Goal: Task Accomplishment & Management: Use online tool/utility

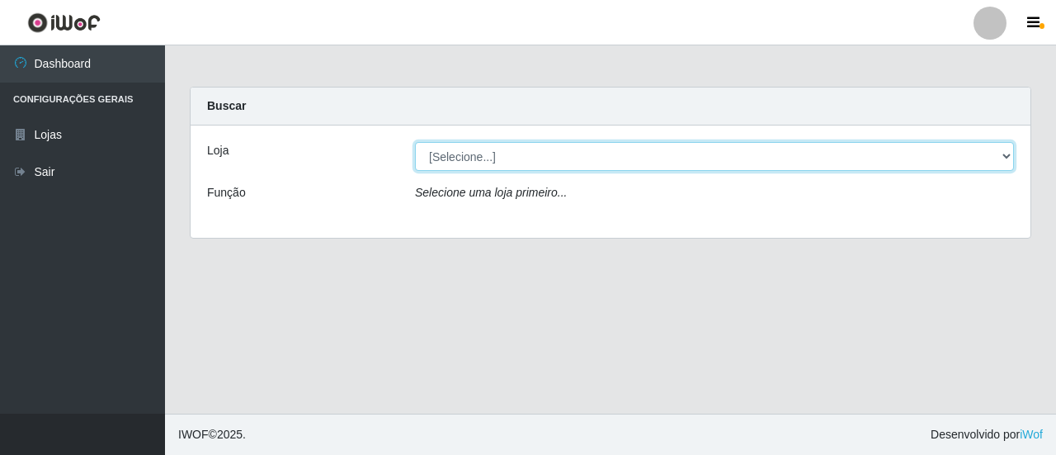
click at [1013, 152] on select "[Selecione...] Extrabom - Loja 01 Centro de Distribuição" at bounding box center [714, 156] width 599 height 29
select select "435"
click at [415, 142] on select "[Selecione...] Extrabom - Loja 01 Centro de Distribuição" at bounding box center [714, 156] width 599 height 29
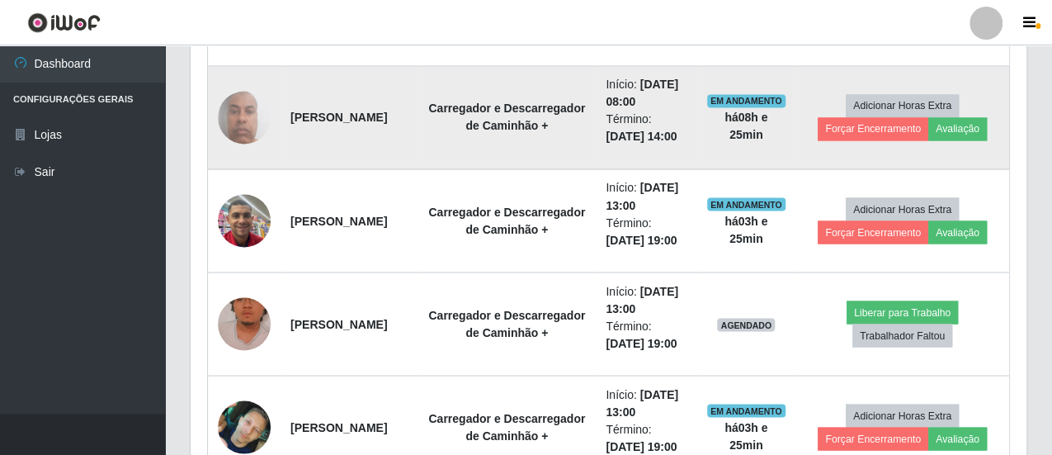
scroll to position [1475, 0]
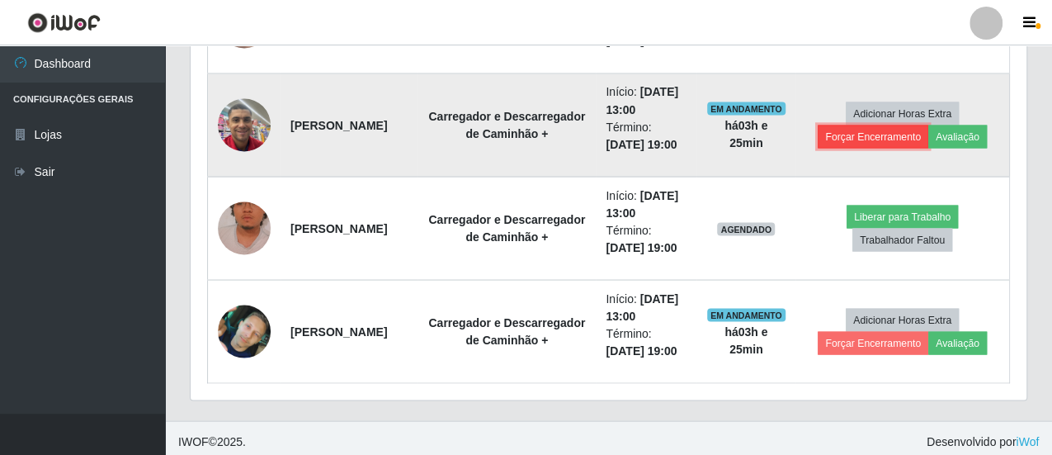
click at [876, 126] on button "Forçar Encerramento" at bounding box center [873, 136] width 111 height 23
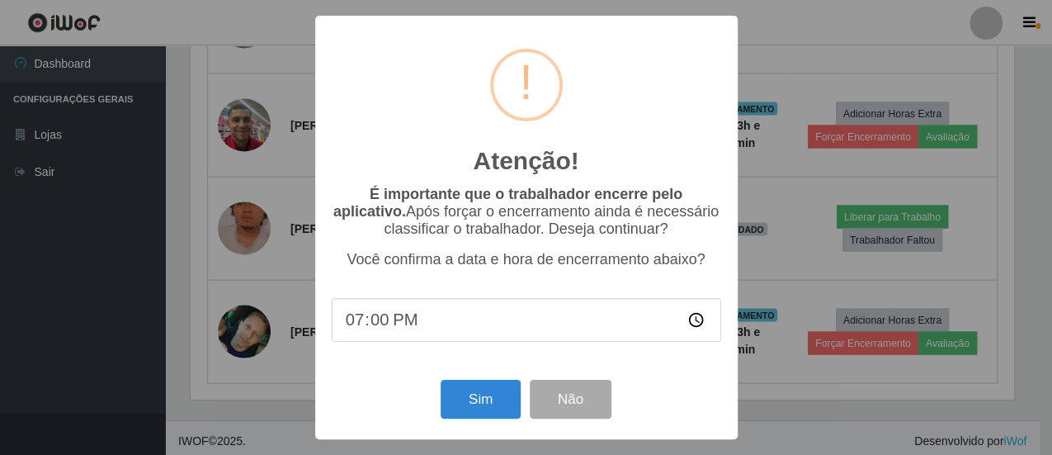
scroll to position [342, 828]
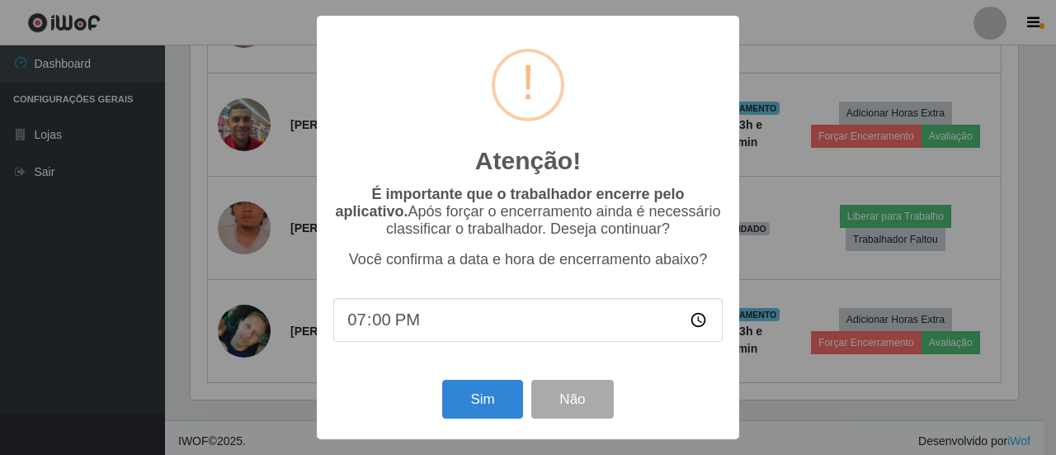
click at [362, 327] on input "19:00" at bounding box center [527, 320] width 389 height 44
type input "16:30"
click at [460, 391] on button "Sim" at bounding box center [482, 399] width 80 height 39
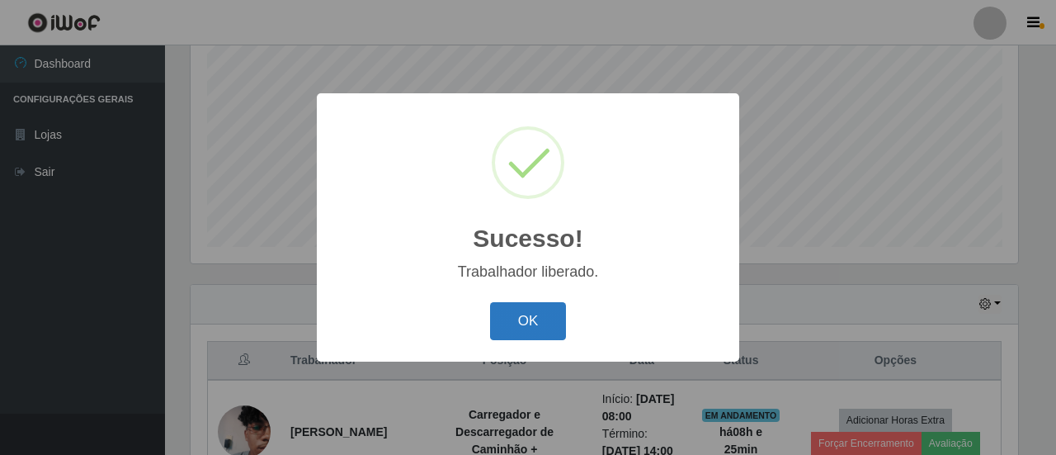
click at [551, 323] on button "OK" at bounding box center [528, 321] width 77 height 39
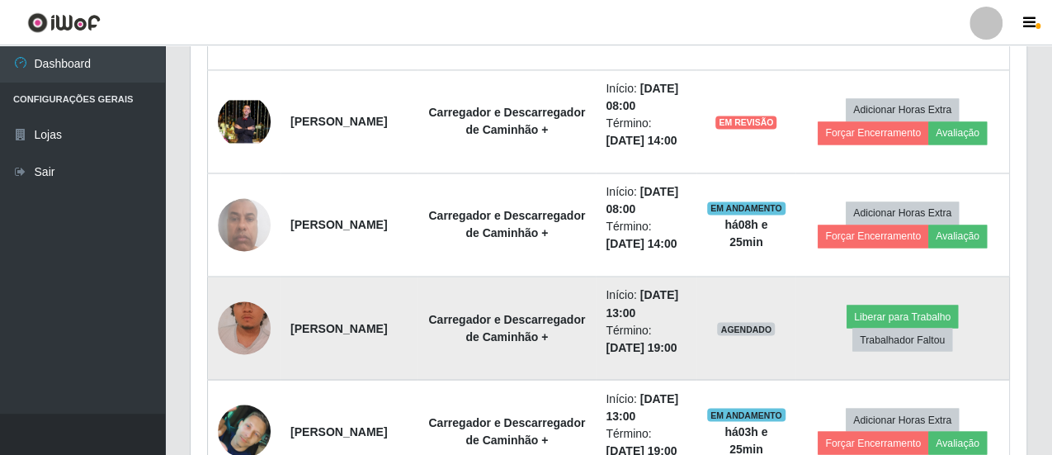
scroll to position [1333, 0]
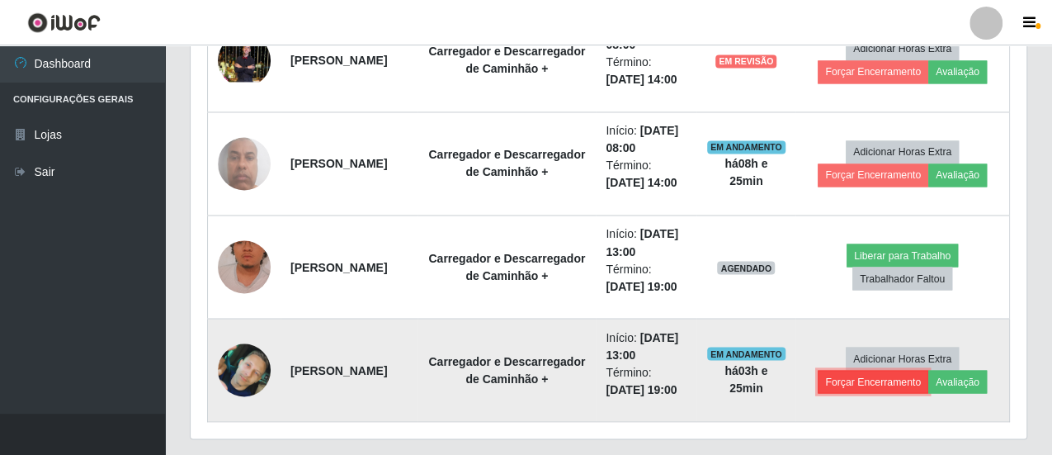
click at [888, 377] on button "Forçar Encerramento" at bounding box center [873, 381] width 111 height 23
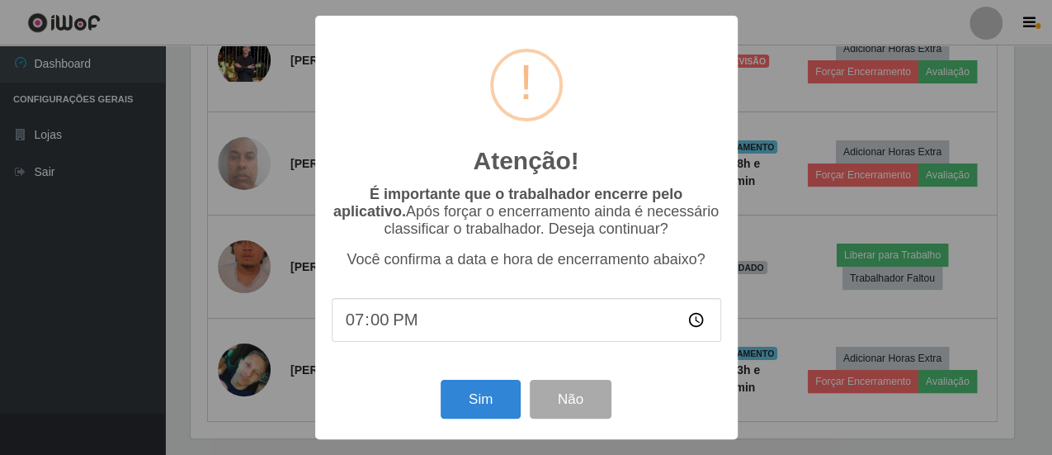
scroll to position [342, 828]
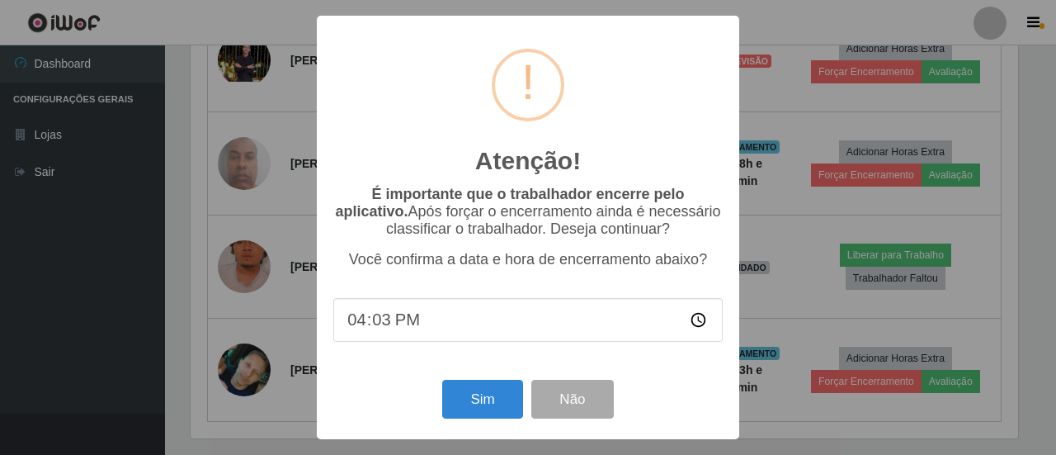
type input "16:30"
click at [482, 405] on button "Sim" at bounding box center [482, 399] width 80 height 39
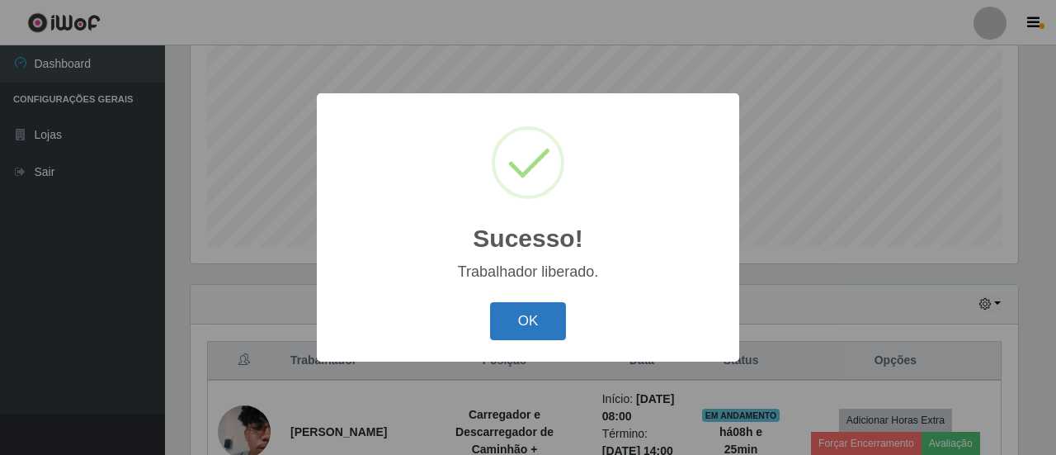
click at [542, 309] on button "OK" at bounding box center [528, 321] width 77 height 39
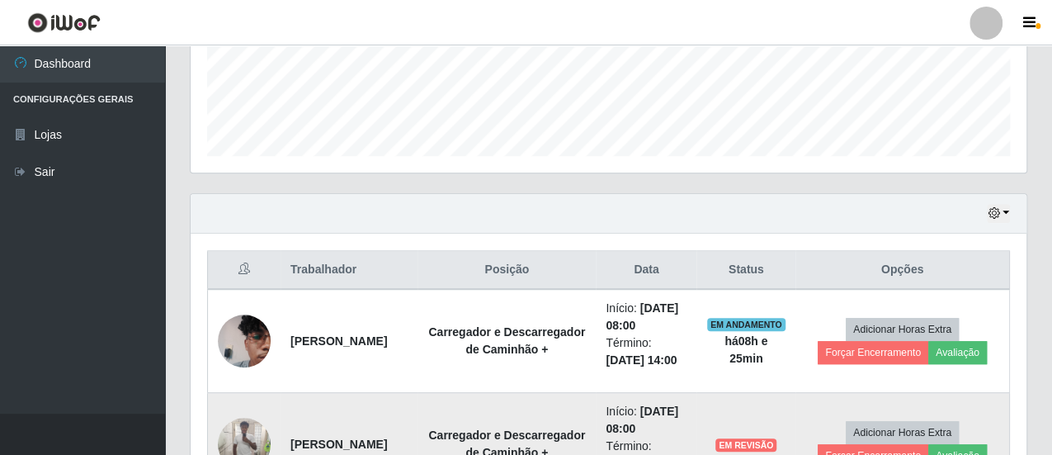
scroll to position [508, 0]
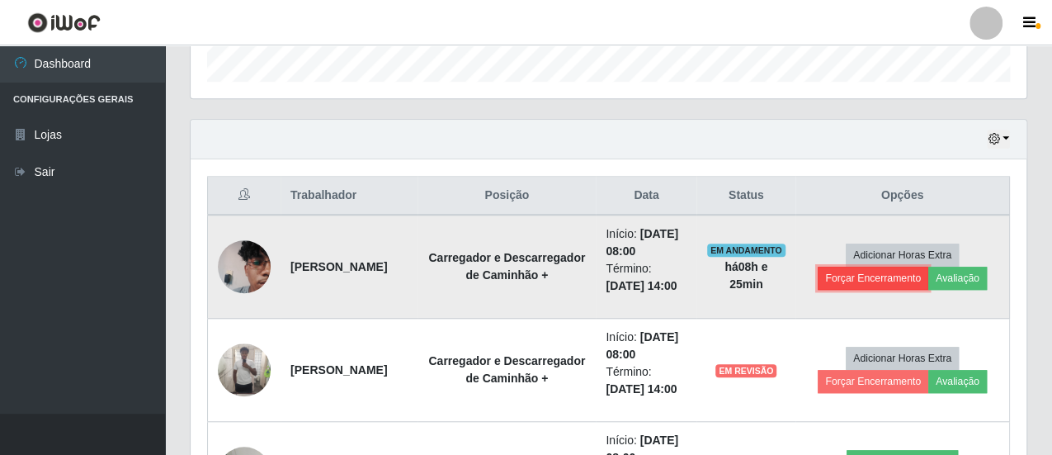
click at [884, 278] on button "Forçar Encerramento" at bounding box center [873, 277] width 111 height 23
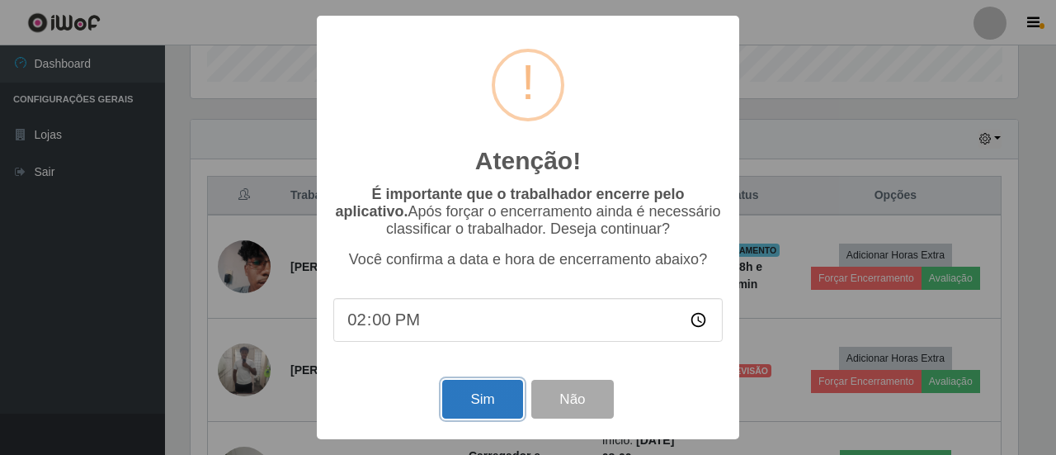
click at [474, 400] on button "Sim" at bounding box center [482, 399] width 80 height 39
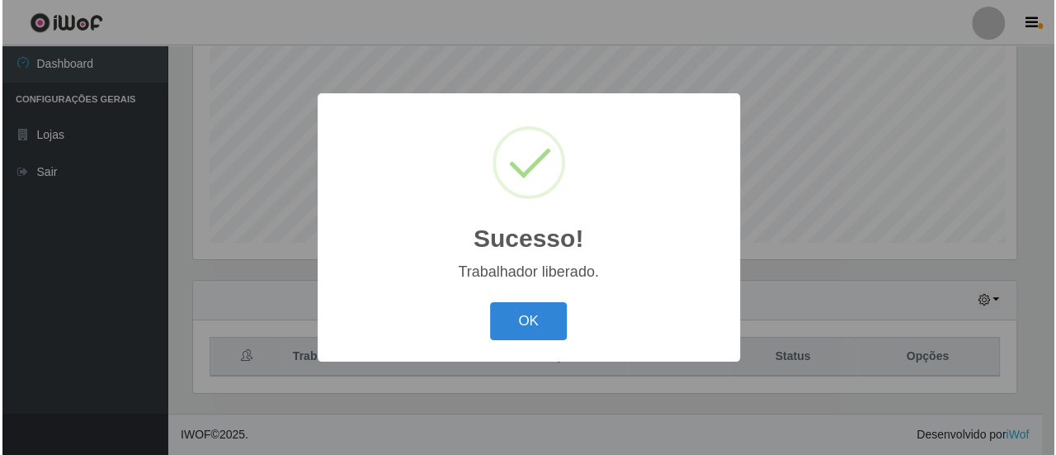
scroll to position [0, 0]
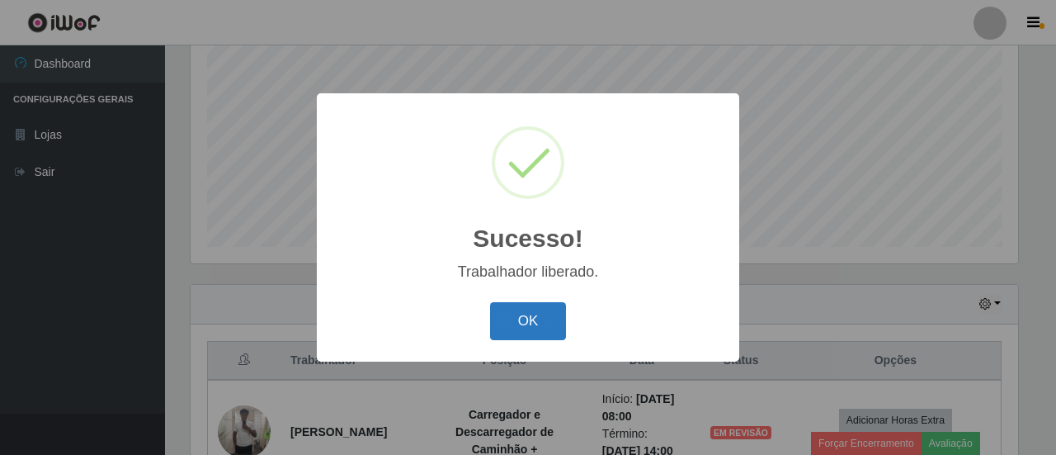
click at [490, 322] on button "OK" at bounding box center [528, 321] width 77 height 39
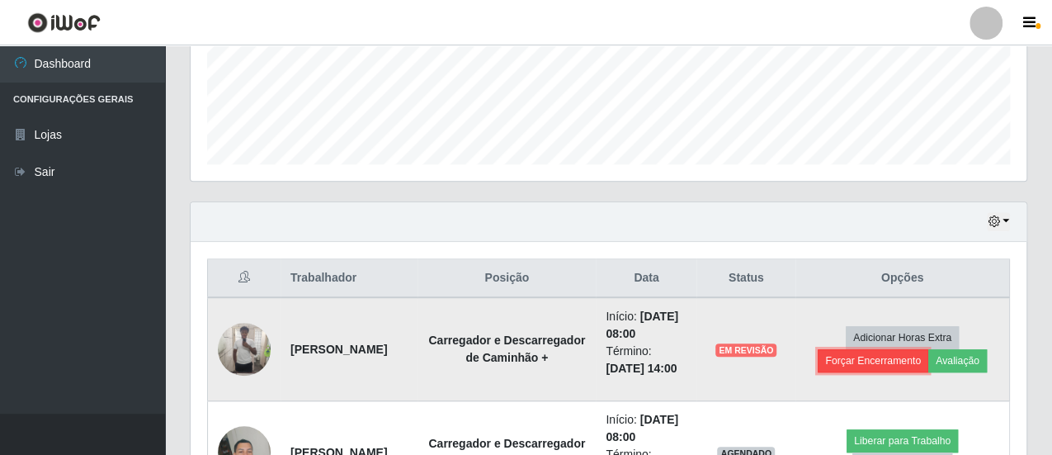
click at [865, 363] on button "Forçar Encerramento" at bounding box center [873, 360] width 111 height 23
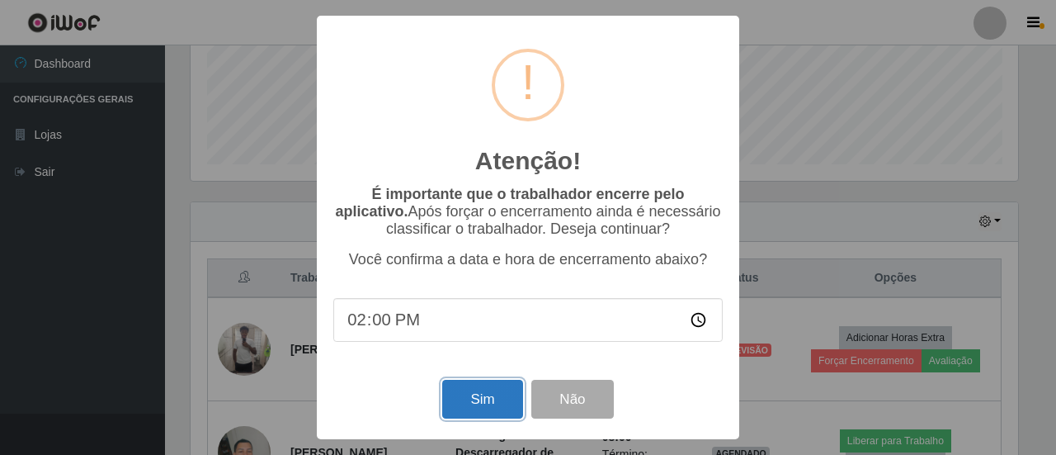
click at [490, 399] on button "Sim" at bounding box center [482, 399] width 80 height 39
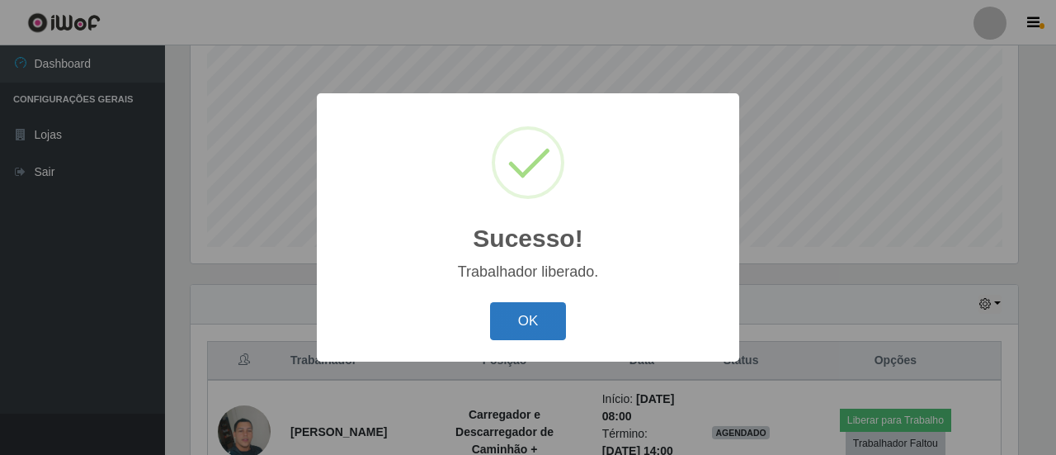
click at [539, 316] on button "OK" at bounding box center [528, 321] width 77 height 39
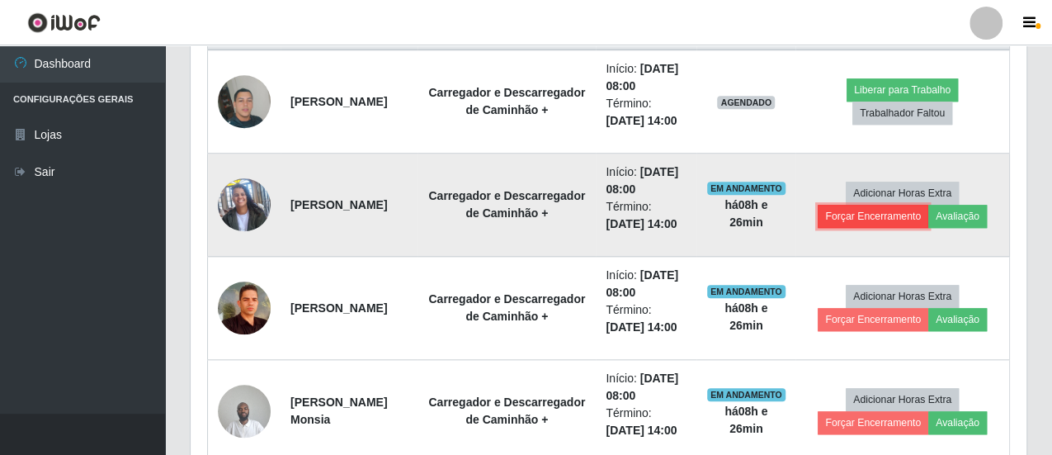
click at [870, 210] on button "Forçar Encerramento" at bounding box center [873, 216] width 111 height 23
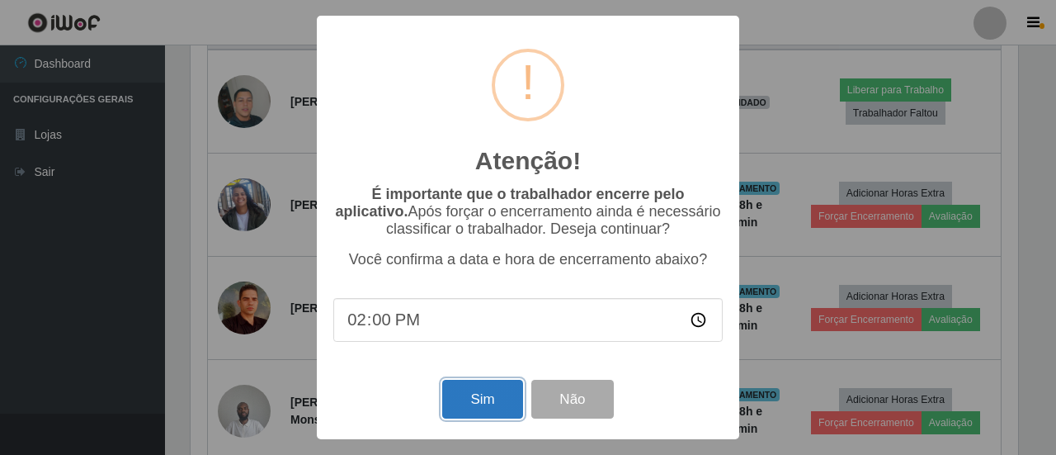
click at [497, 402] on button "Sim" at bounding box center [482, 399] width 80 height 39
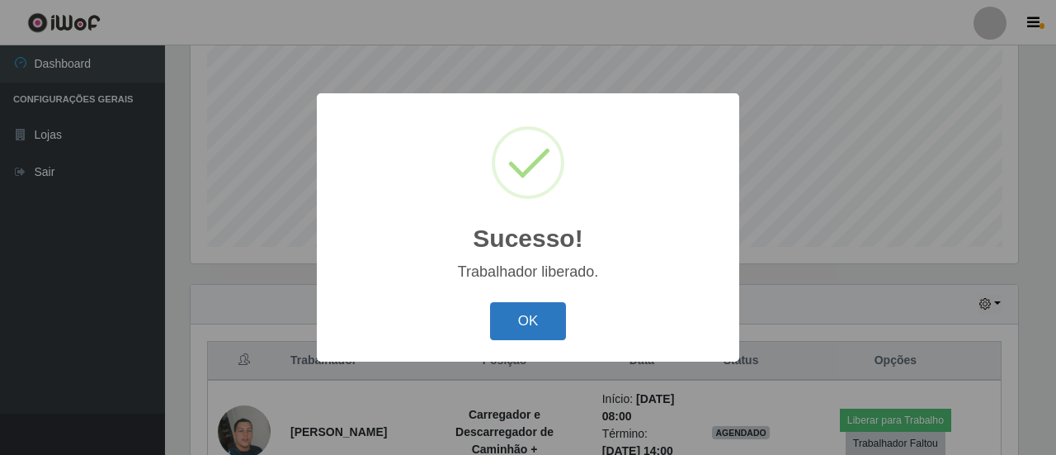
click at [559, 313] on button "OK" at bounding box center [528, 321] width 77 height 39
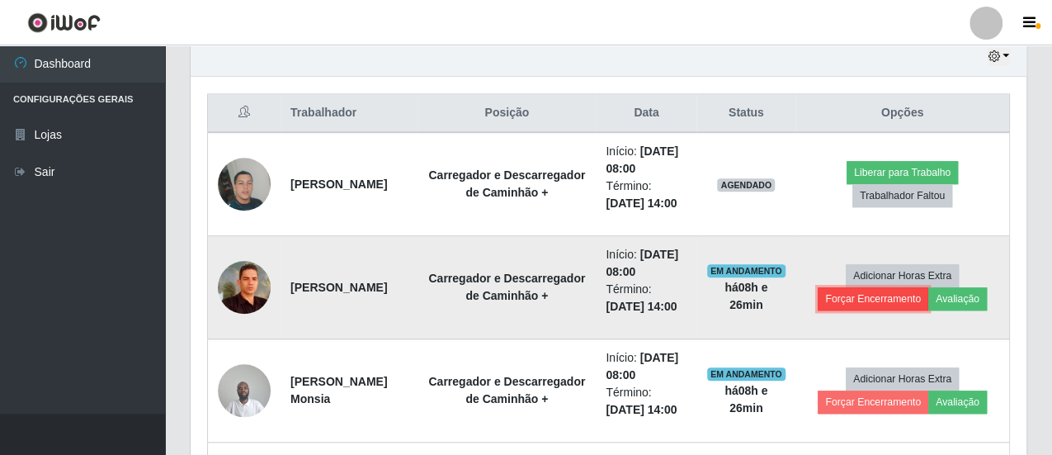
click at [851, 294] on button "Forçar Encerramento" at bounding box center [873, 298] width 111 height 23
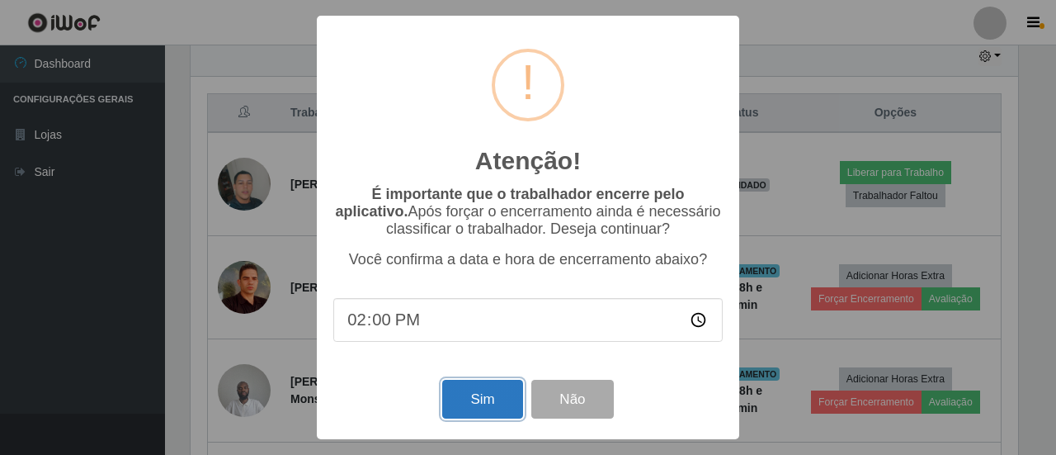
click at [490, 404] on button "Sim" at bounding box center [482, 399] width 80 height 39
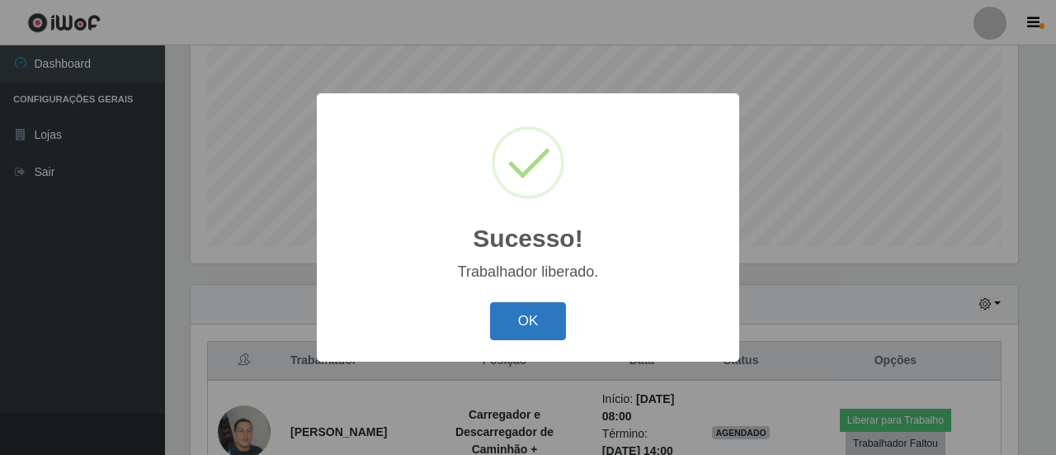
click at [531, 329] on button "OK" at bounding box center [528, 321] width 77 height 39
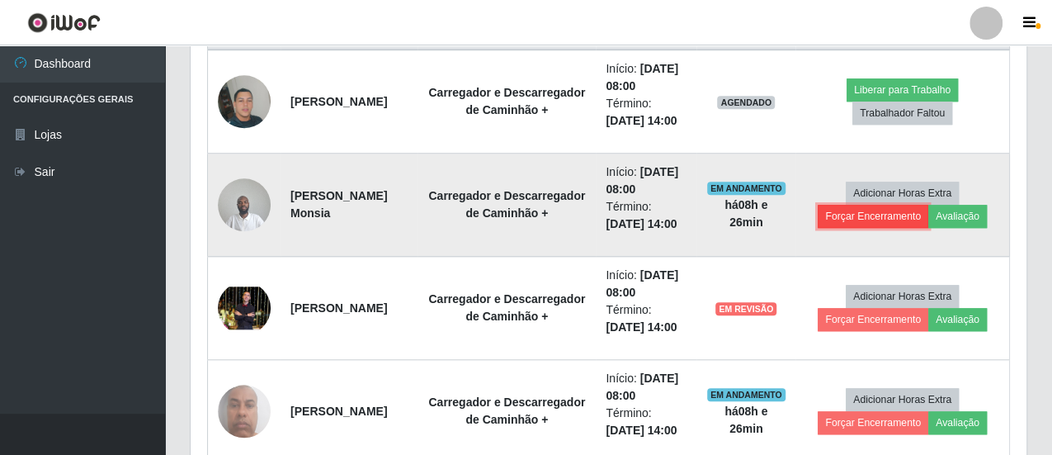
click at [869, 211] on button "Forçar Encerramento" at bounding box center [873, 216] width 111 height 23
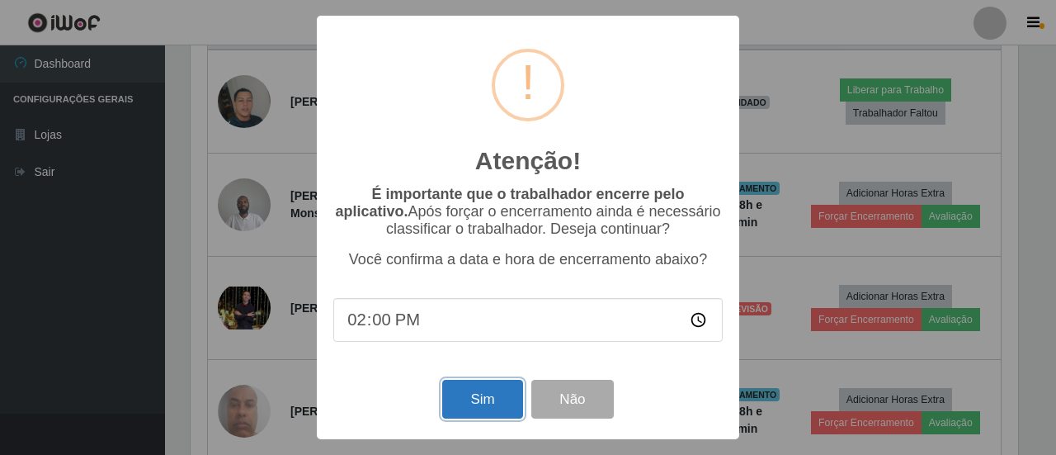
click at [495, 402] on button "Sim" at bounding box center [482, 399] width 80 height 39
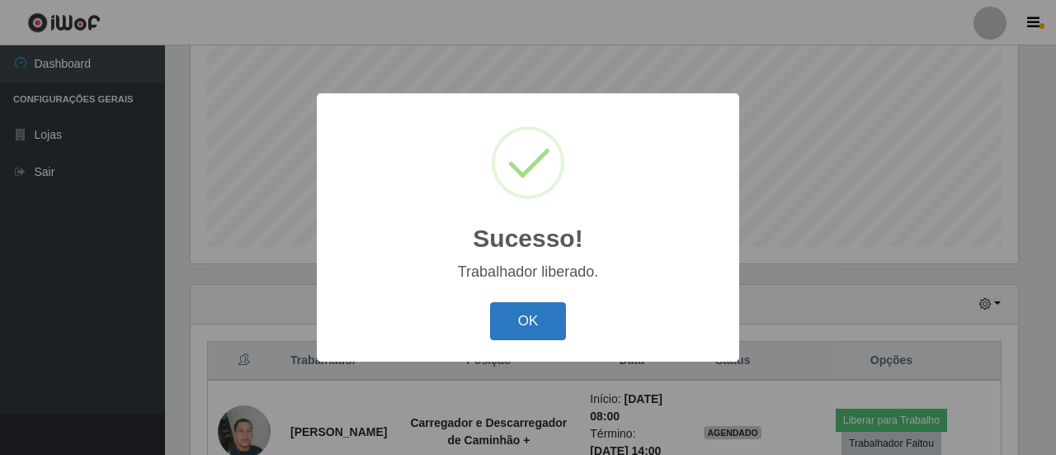
click at [543, 325] on button "OK" at bounding box center [528, 321] width 77 height 39
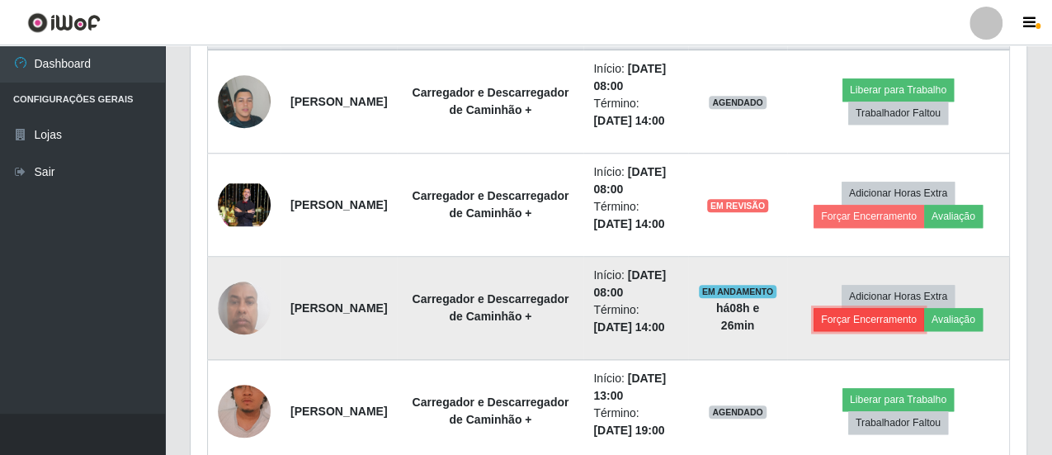
click at [846, 314] on button "Forçar Encerramento" at bounding box center [869, 319] width 111 height 23
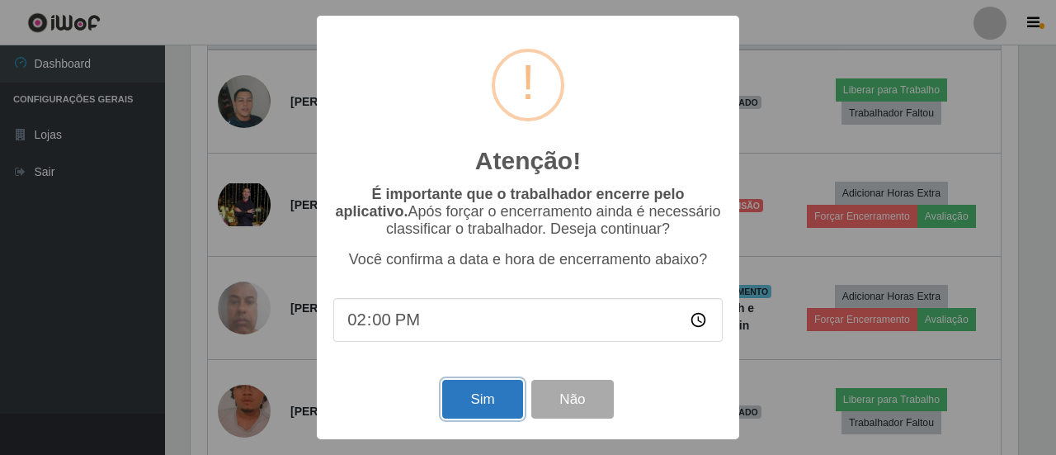
click at [491, 418] on button "Sim" at bounding box center [482, 399] width 80 height 39
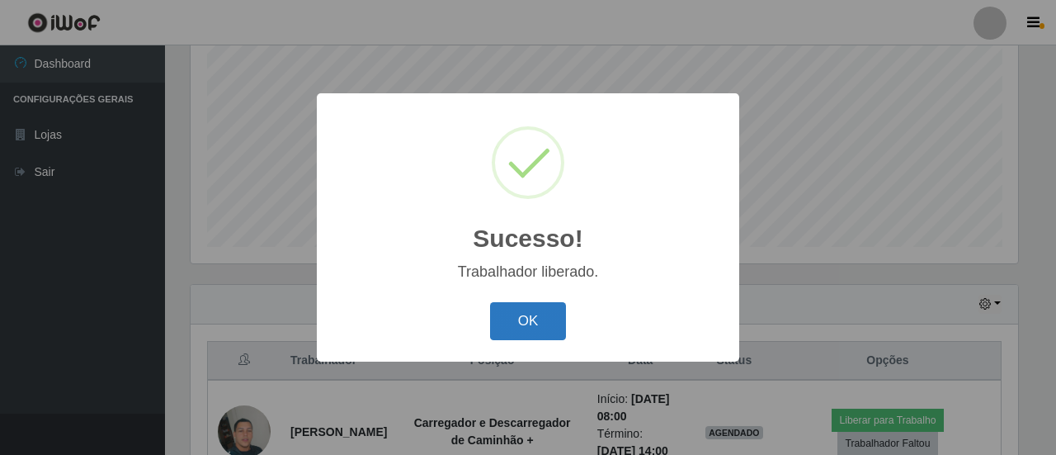
click at [543, 312] on button "OK" at bounding box center [528, 321] width 77 height 39
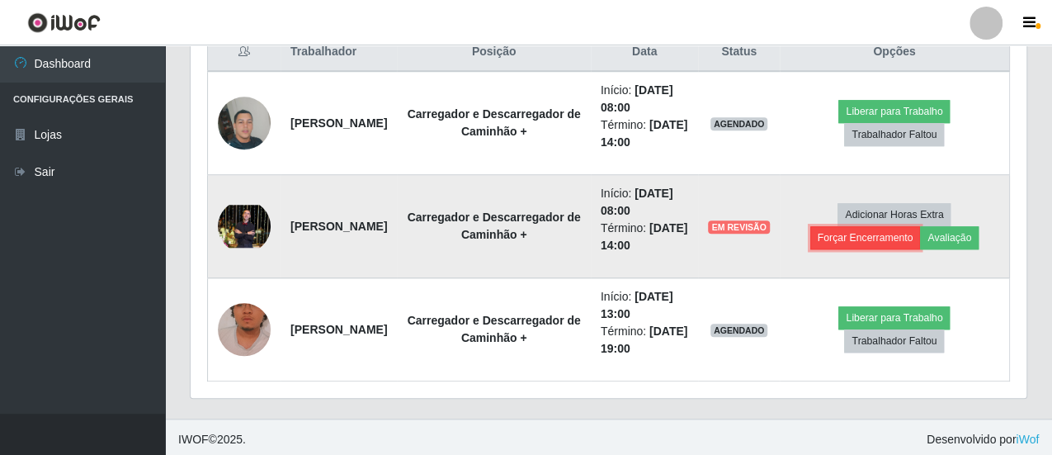
click at [870, 234] on button "Forçar Encerramento" at bounding box center [865, 237] width 111 height 23
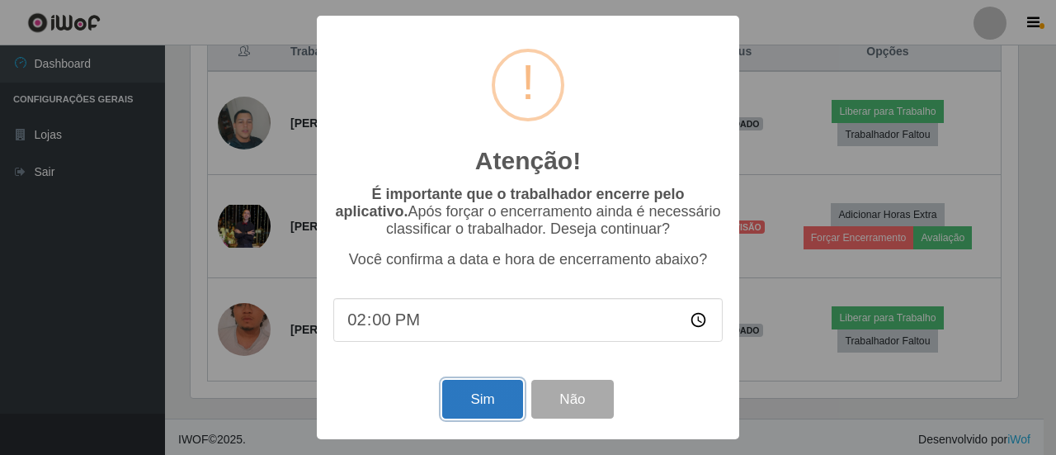
click at [487, 401] on button "Sim" at bounding box center [482, 399] width 80 height 39
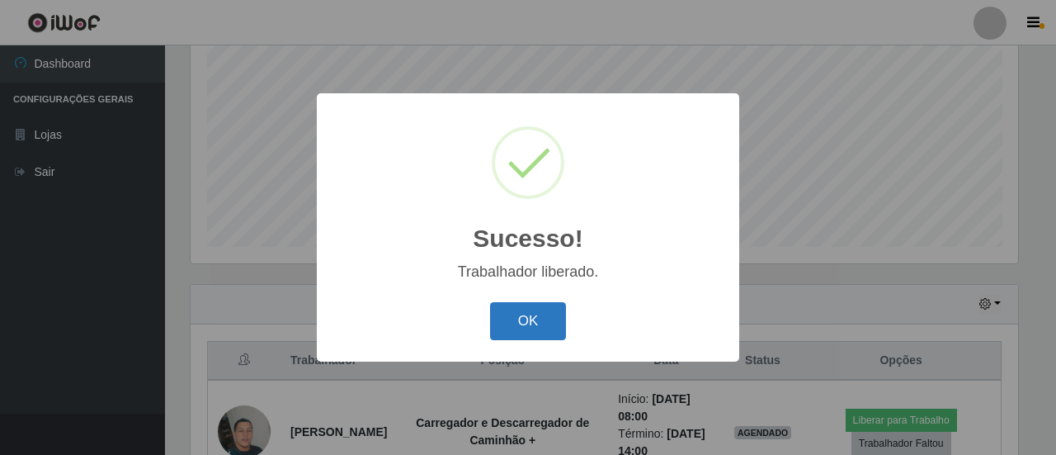
click at [531, 328] on button "OK" at bounding box center [528, 321] width 77 height 39
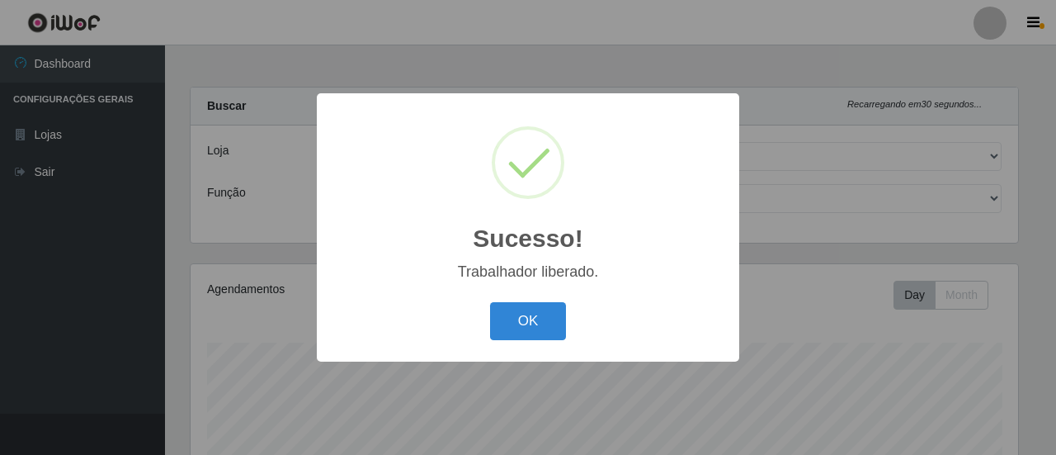
select select "435"
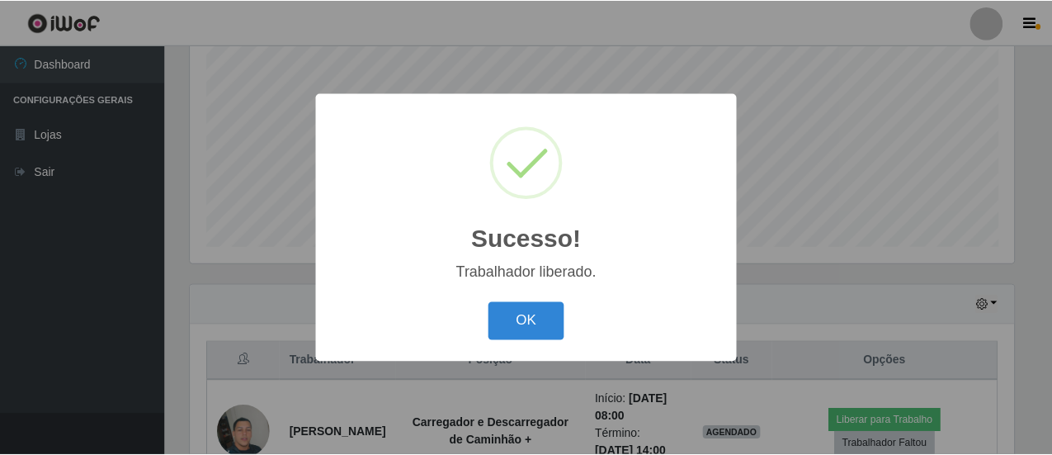
scroll to position [342, 828]
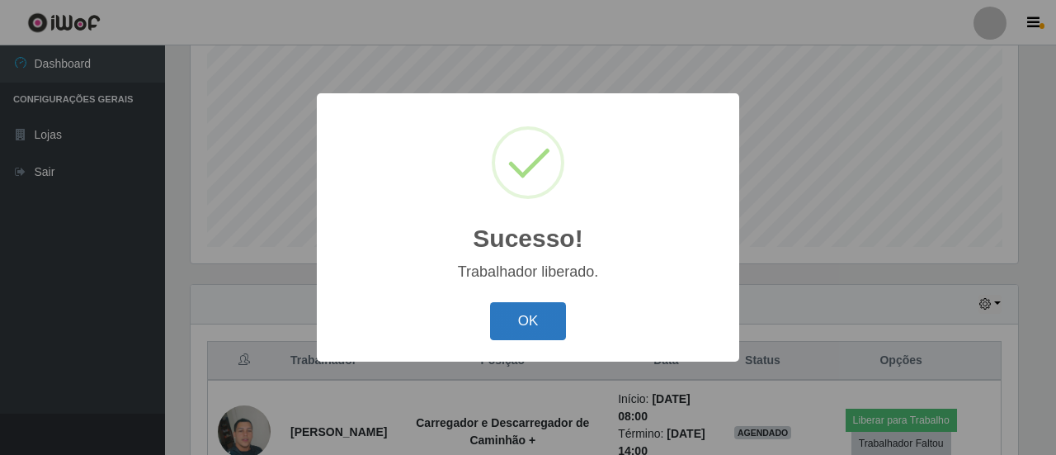
click at [549, 336] on button "OK" at bounding box center [528, 321] width 77 height 39
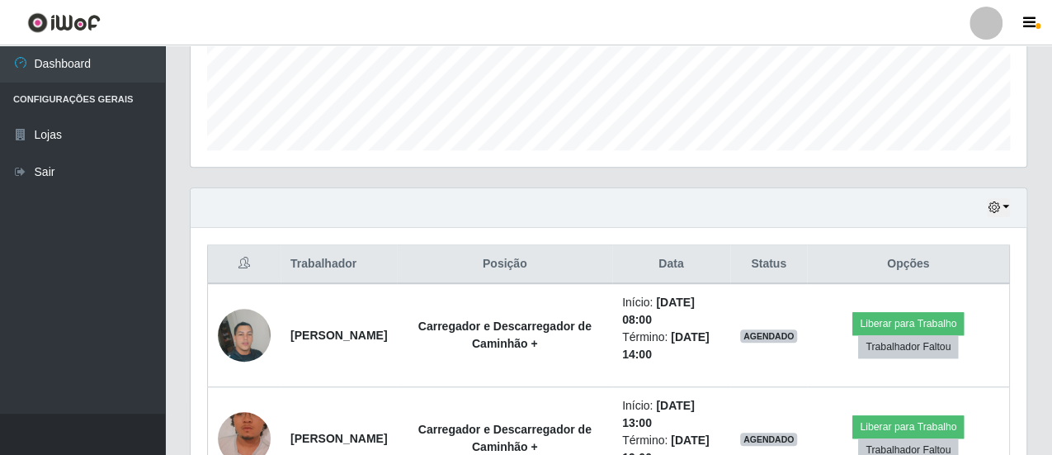
scroll to position [384, 0]
